Goal: Task Accomplishment & Management: Use online tool/utility

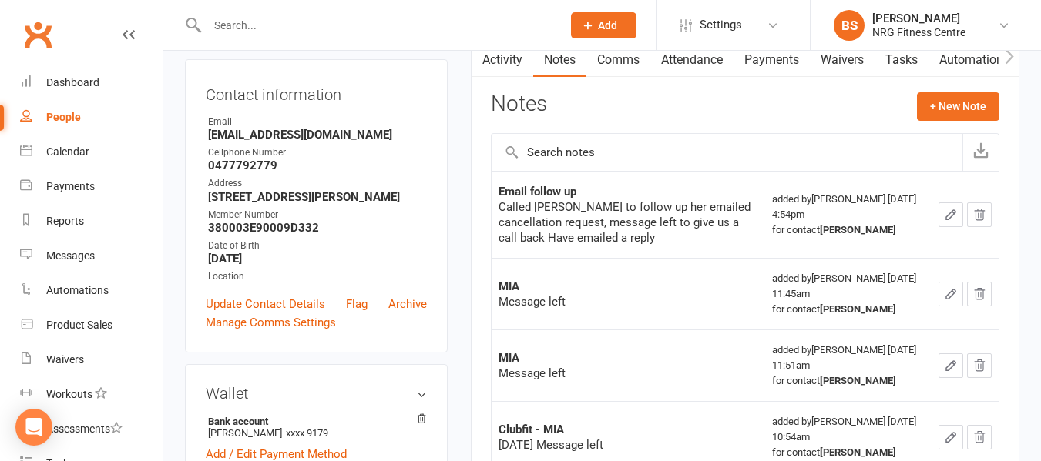
click at [287, 31] on input "text" at bounding box center [377, 26] width 348 height 22
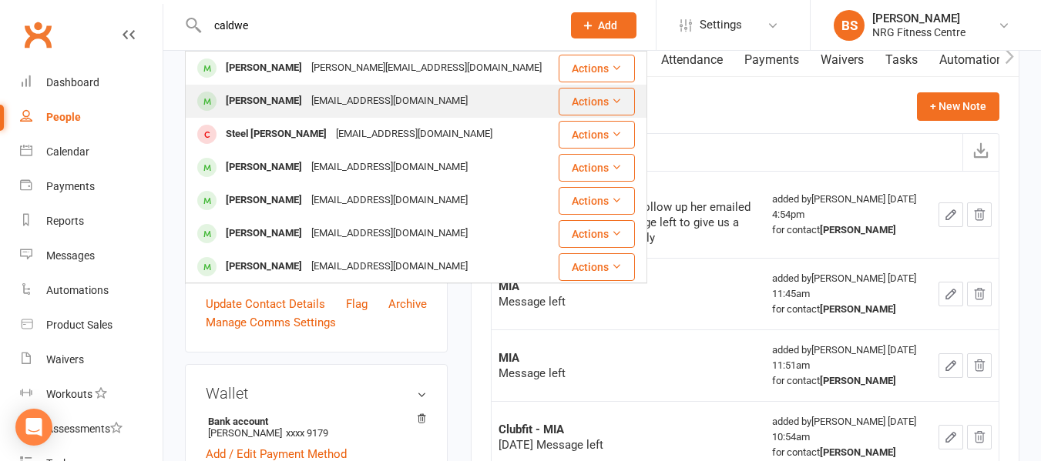
type input "caldwe"
click at [326, 106] on div "briannamareec@icloud.com" at bounding box center [390, 101] width 166 height 22
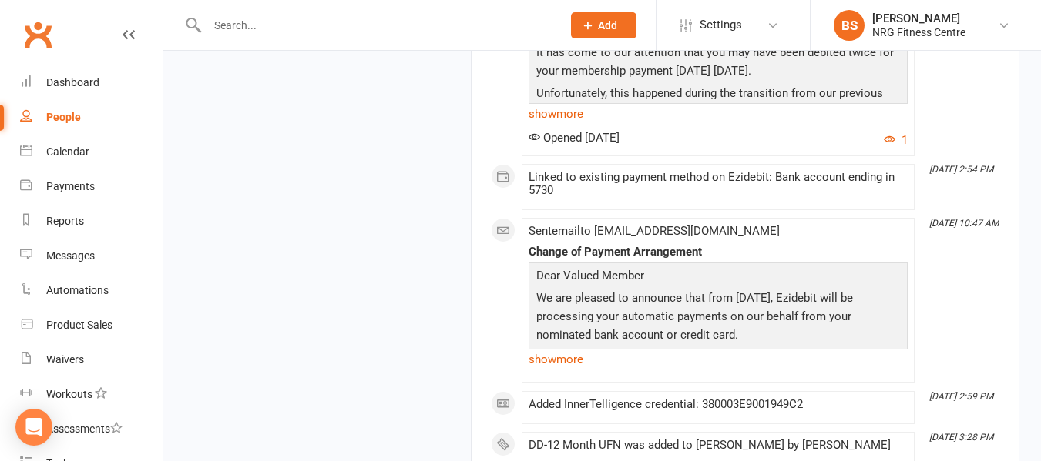
scroll to position [3250, 0]
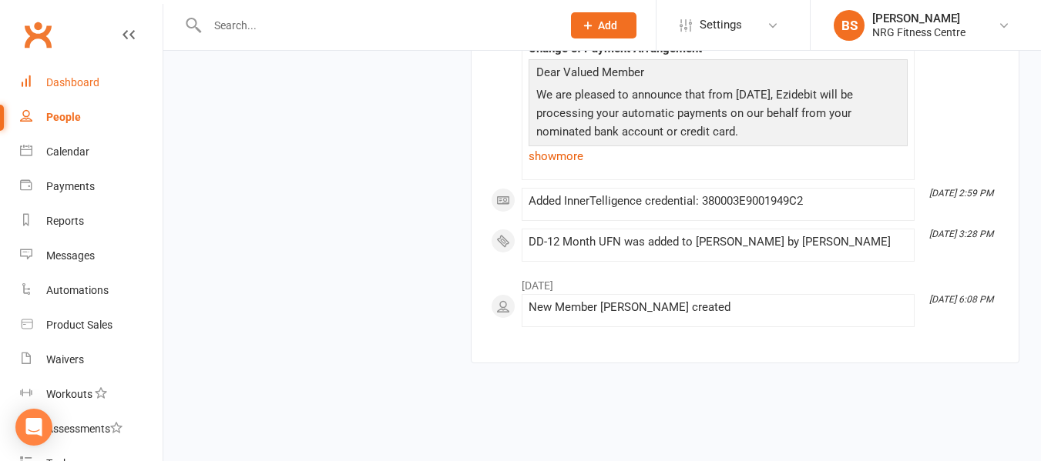
click at [89, 76] on div "Dashboard" at bounding box center [72, 82] width 53 height 12
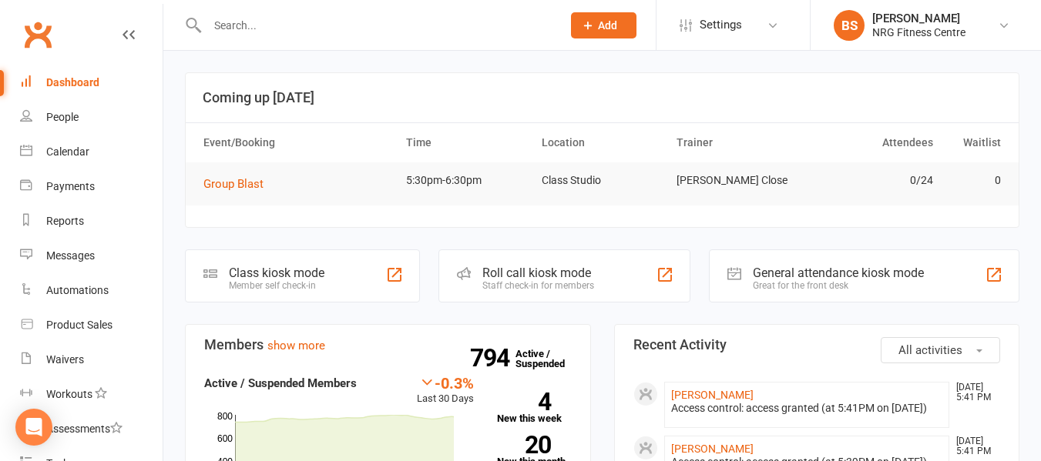
click at [69, 72] on link "Dashboard" at bounding box center [91, 82] width 143 height 35
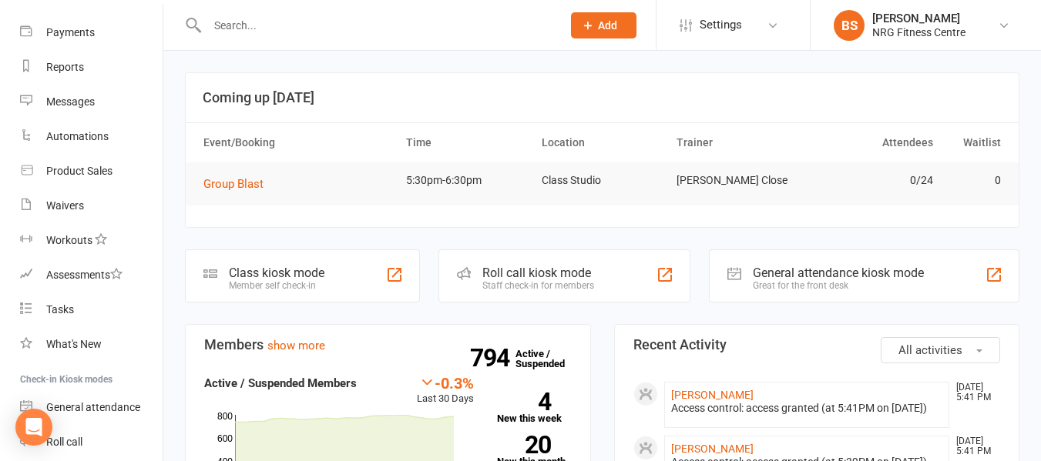
scroll to position [385, 0]
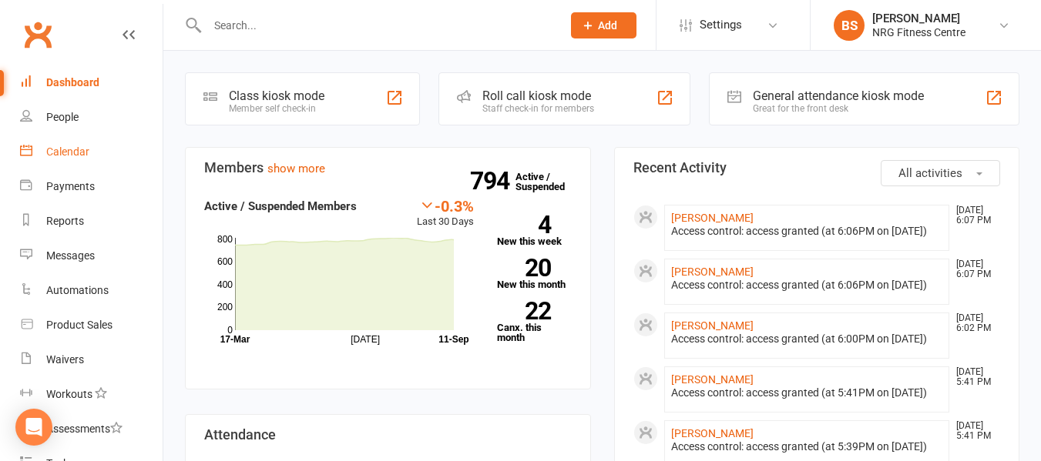
click at [70, 157] on div "Calendar" at bounding box center [67, 152] width 43 height 12
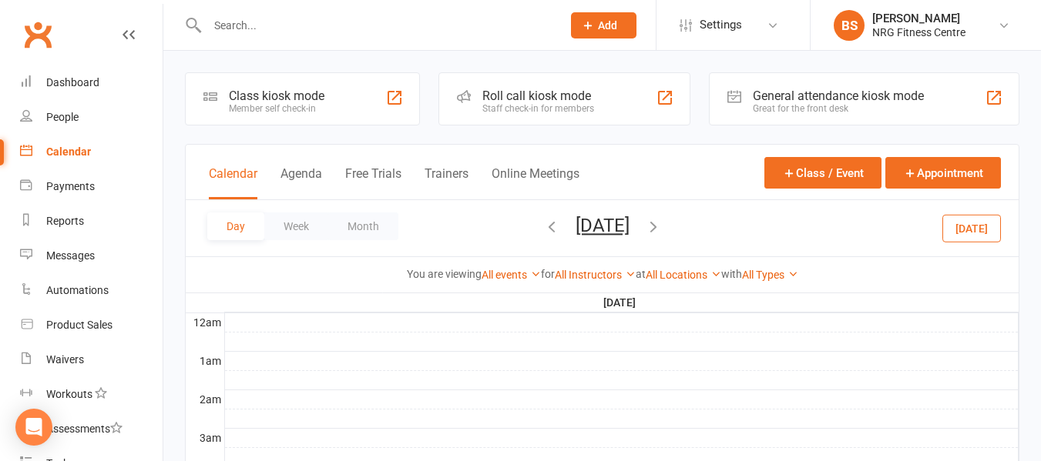
click at [543, 229] on icon "button" at bounding box center [551, 226] width 17 height 17
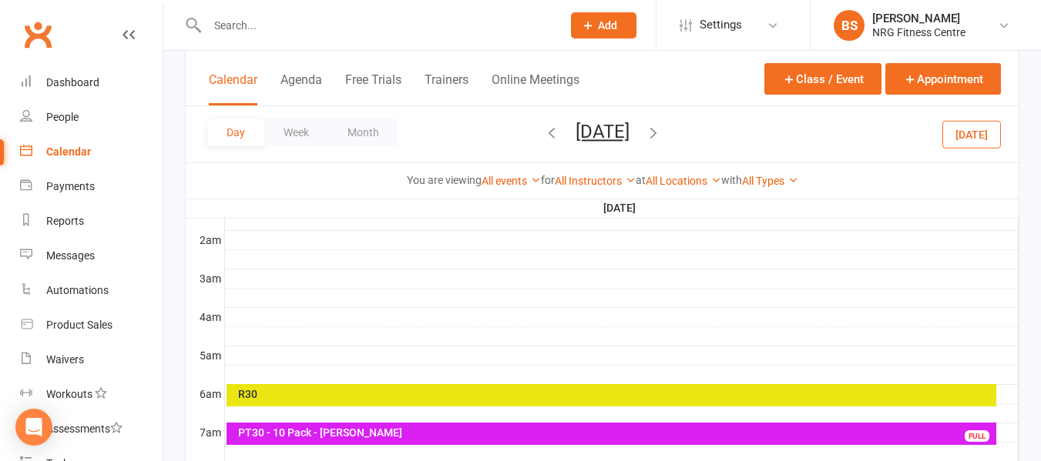
scroll to position [154, 0]
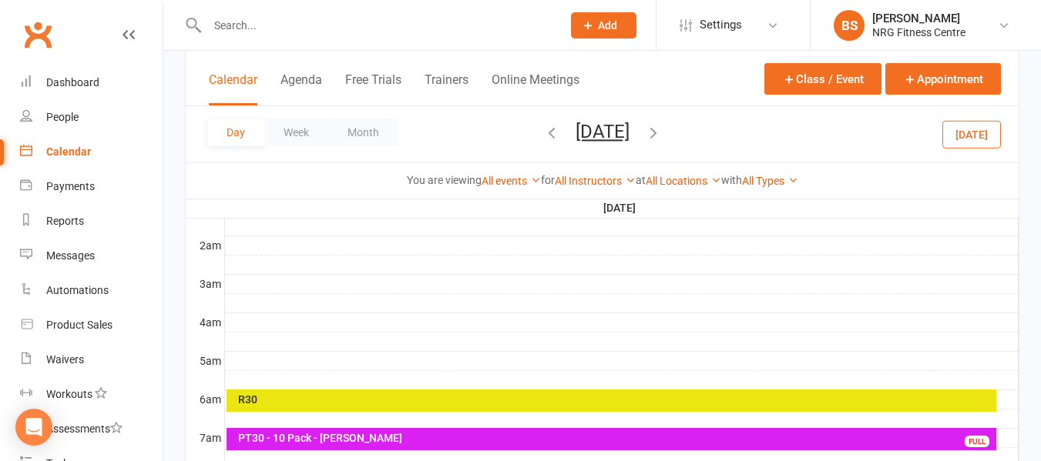
click at [526, 401] on div "R30" at bounding box center [615, 399] width 757 height 11
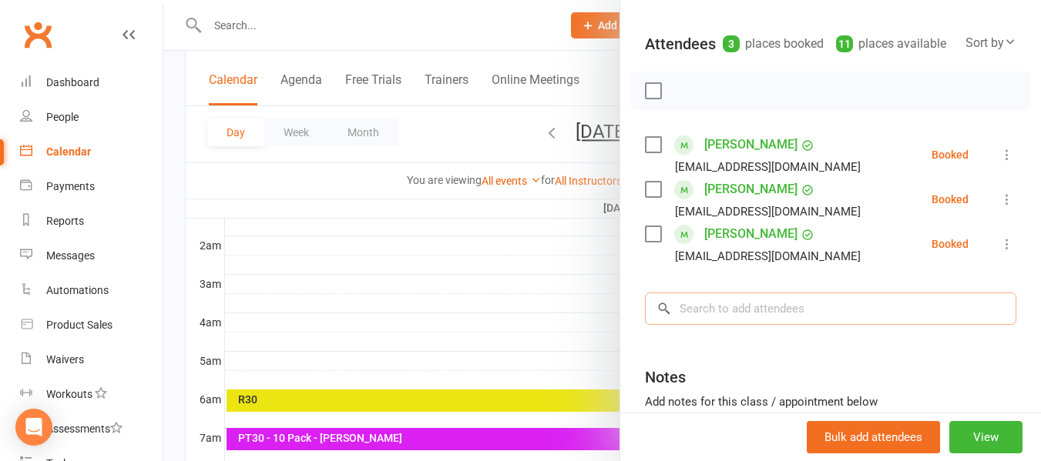
click at [740, 325] on input "search" at bounding box center [830, 309] width 371 height 32
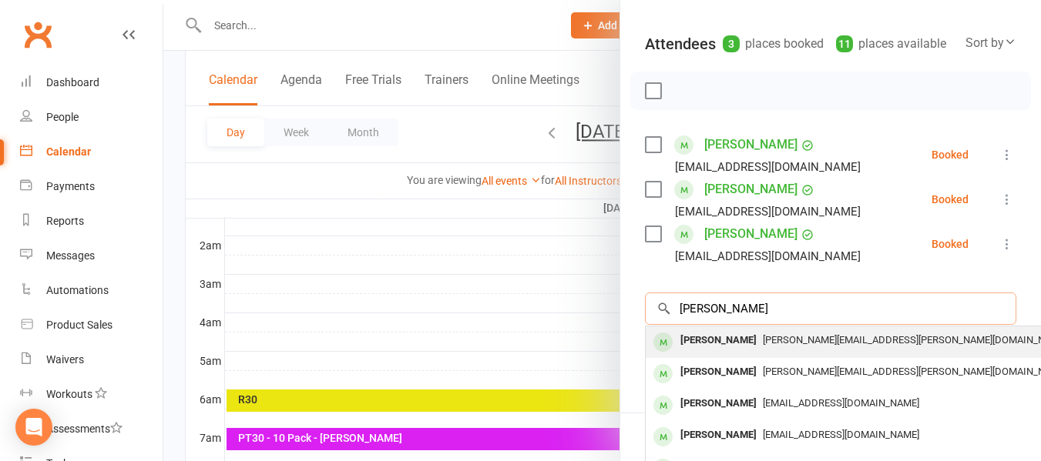
type input "[PERSON_NAME]"
click at [776, 346] on span "[PERSON_NAME][EMAIL_ADDRESS][PERSON_NAME][DOMAIN_NAME]" at bounding box center [915, 340] width 304 height 12
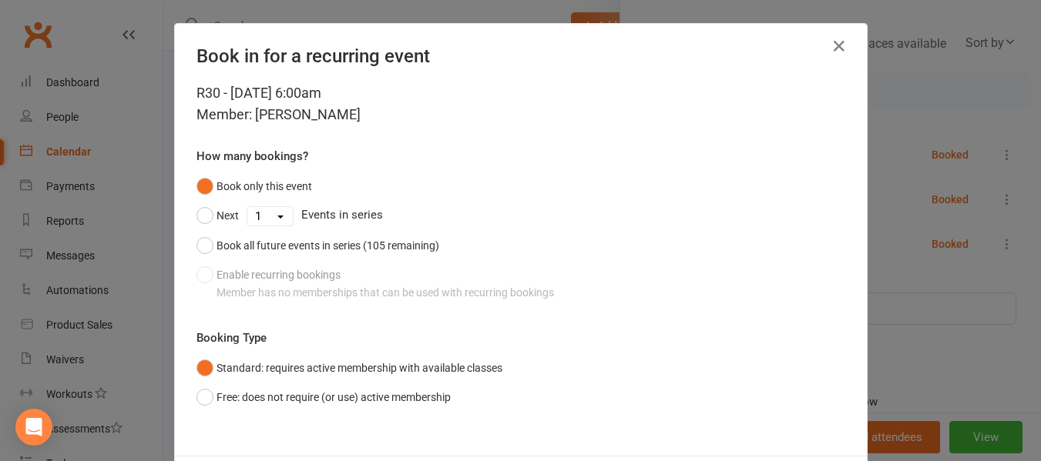
scroll to position [76, 0]
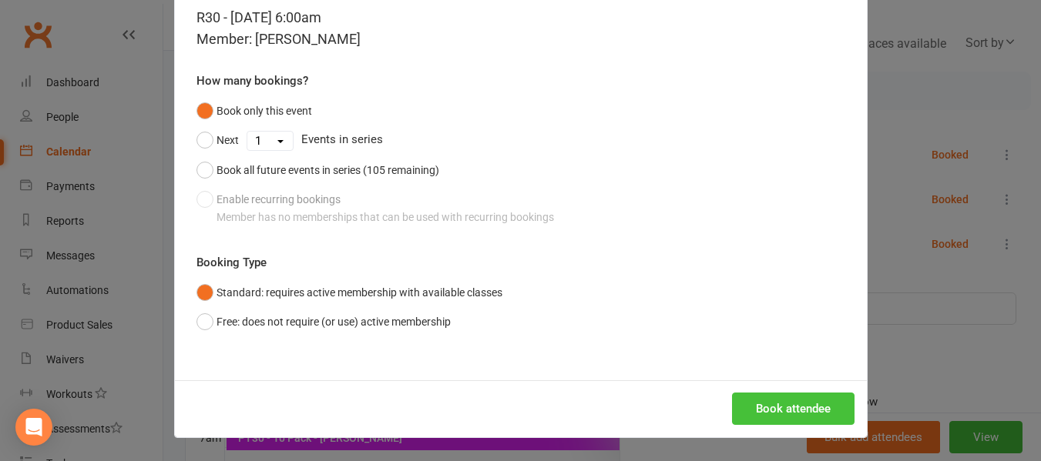
click at [786, 402] on button "Book attendee" at bounding box center [793, 409] width 123 height 32
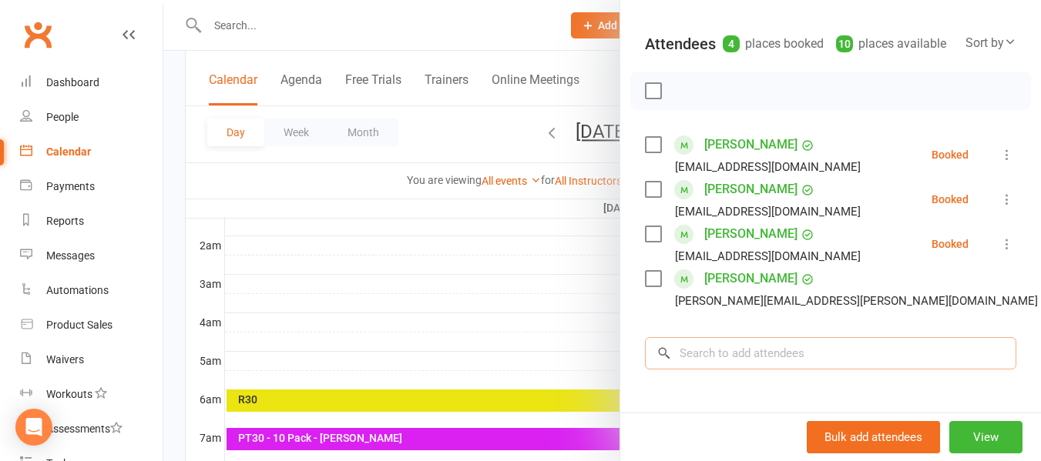
click at [729, 370] on input "search" at bounding box center [830, 353] width 371 height 32
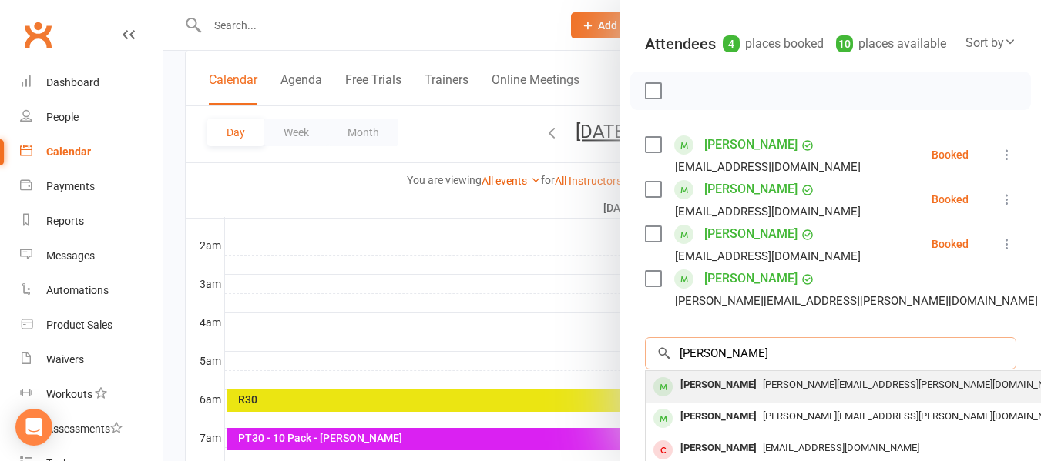
type input "[PERSON_NAME]"
click at [754, 397] on div "[PERSON_NAME]" at bounding box center [718, 385] width 89 height 22
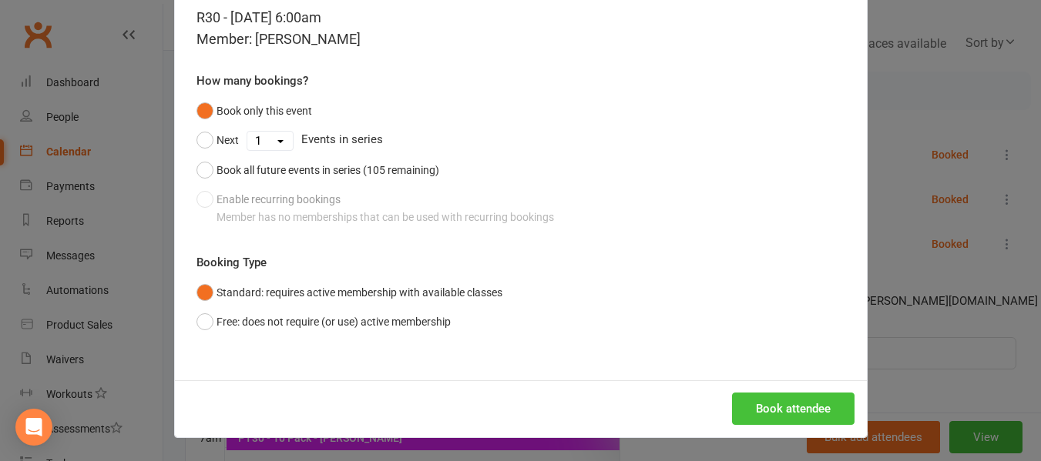
click at [740, 409] on button "Book attendee" at bounding box center [793, 409] width 123 height 32
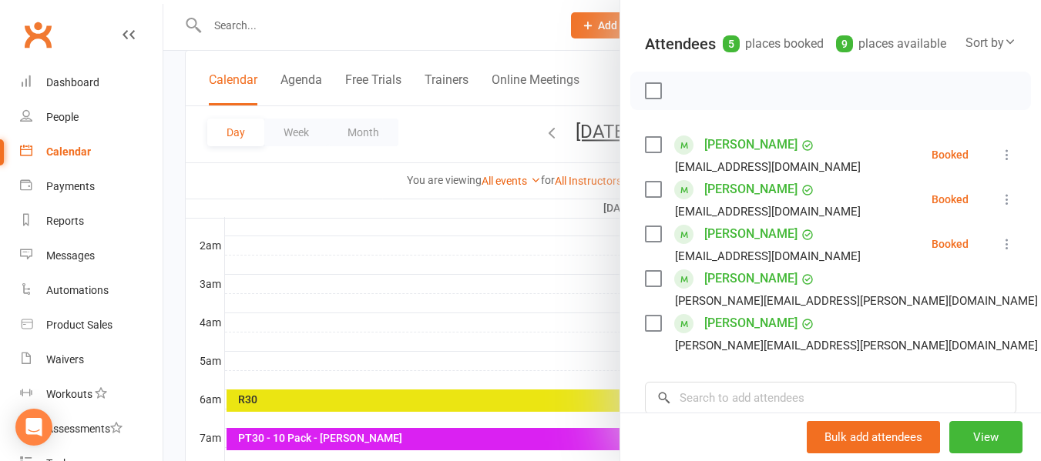
click at [176, 187] on div at bounding box center [602, 230] width 878 height 461
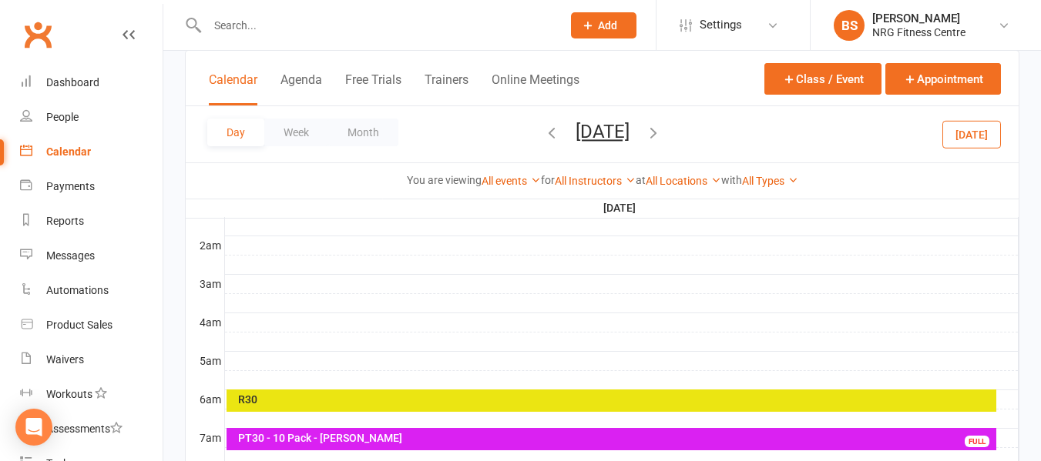
click at [239, 18] on input "text" at bounding box center [377, 26] width 348 height 22
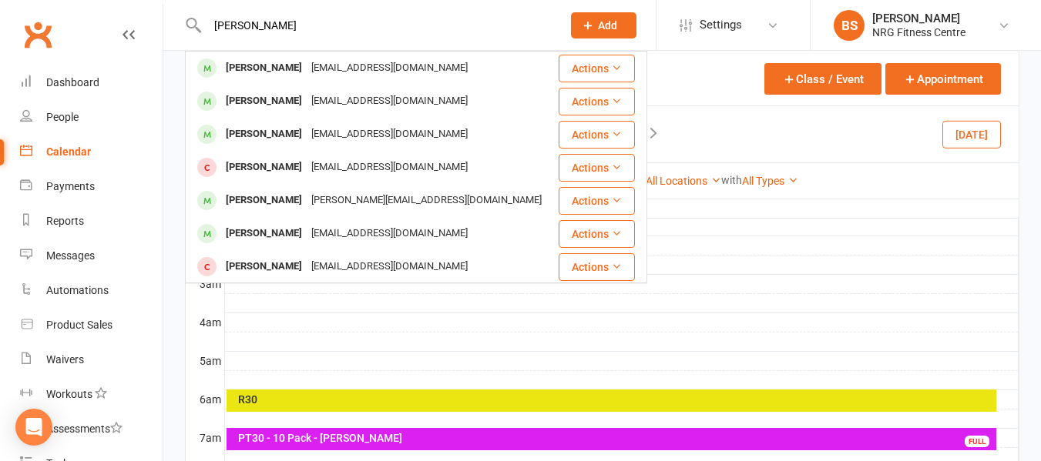
type input "[PERSON_NAME]"
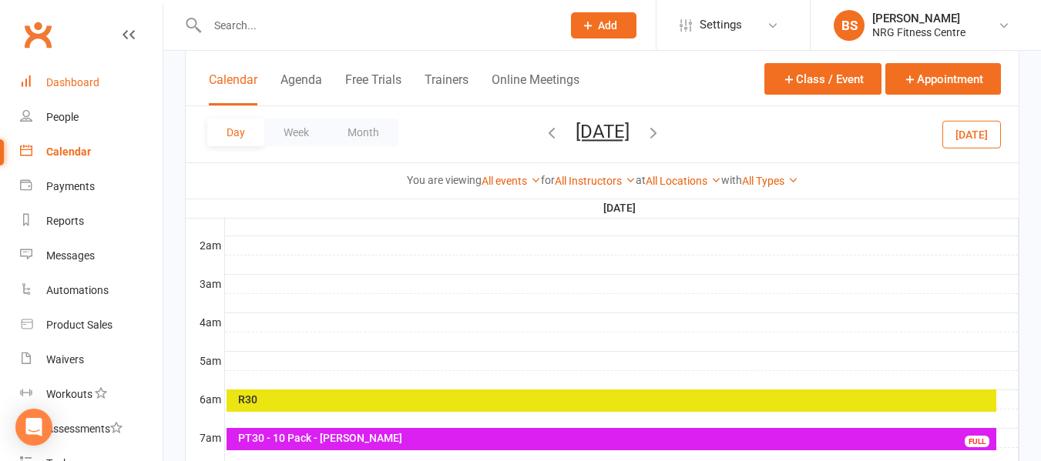
click at [82, 73] on link "Dashboard" at bounding box center [91, 82] width 143 height 35
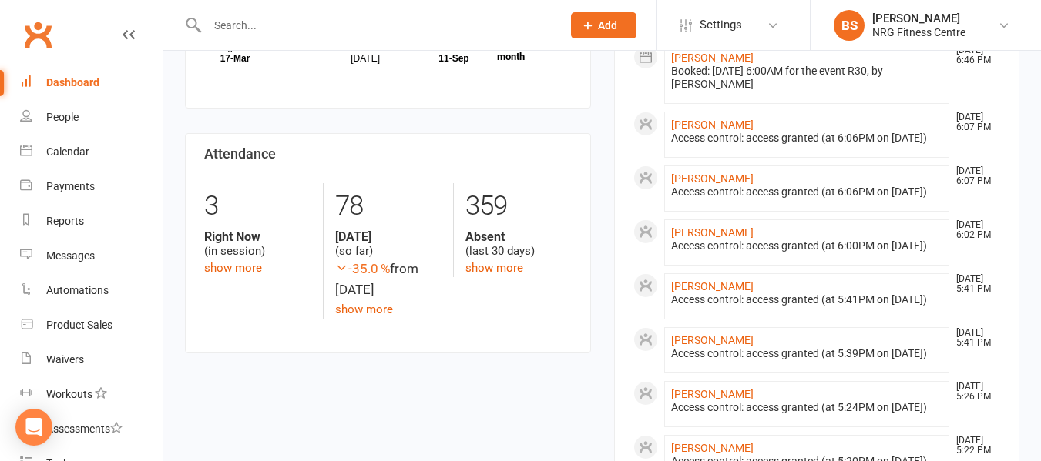
scroll to position [308, 0]
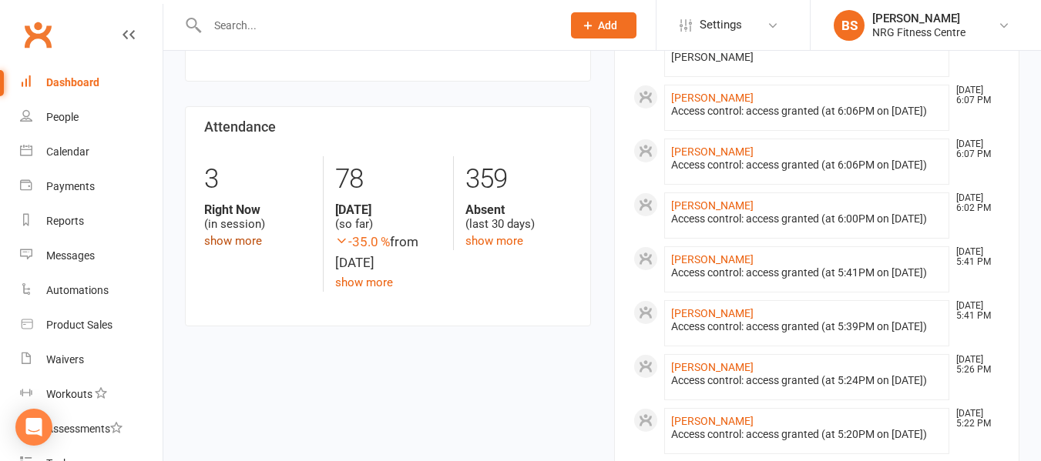
click at [243, 243] on link "show more" at bounding box center [233, 241] width 58 height 14
